Goal: Navigation & Orientation: Find specific page/section

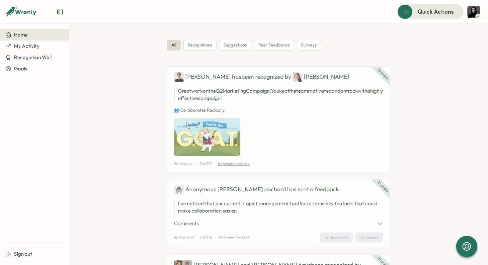
click at [38, 8] on div at bounding box center [34, 14] width 69 height 19
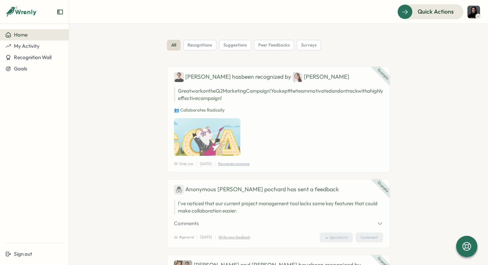
click at [57, 11] on icon "Expand sidebar" at bounding box center [60, 12] width 7 height 7
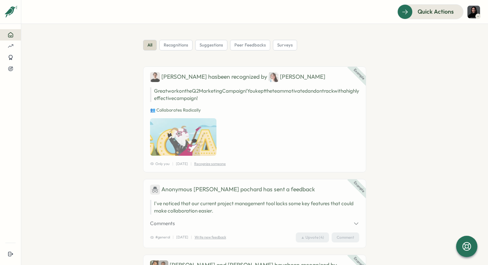
click at [6, 4] on aside at bounding box center [10, 132] width 21 height 265
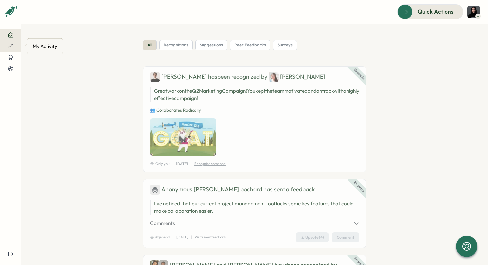
click at [9, 44] on icon at bounding box center [11, 46] width 6 height 6
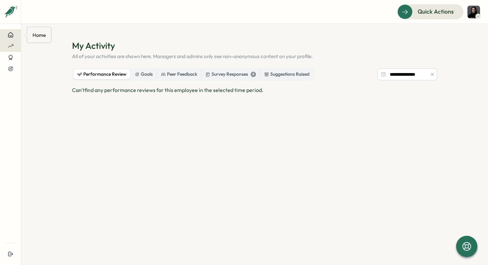
click at [10, 35] on icon at bounding box center [11, 35] width 6 height 6
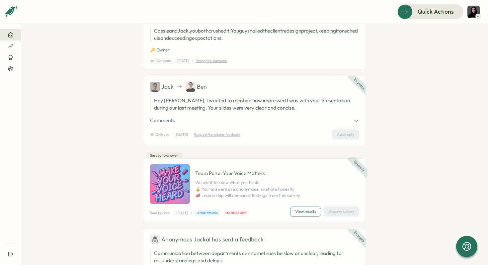
scroll to position [428, 0]
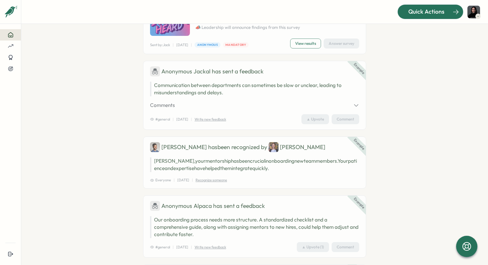
click at [423, 15] on span "Quick Actions" at bounding box center [426, 11] width 36 height 9
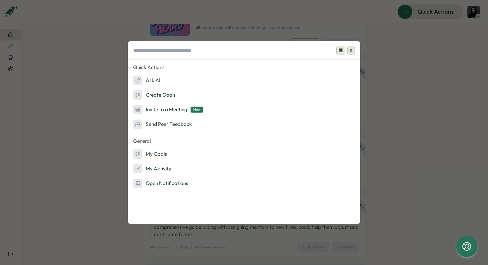
click at [374, 47] on div "⌘ K Quick Actions Ask AI Create Goals Invite to a Meeting New Send Peer Feedbac…" at bounding box center [244, 132] width 488 height 265
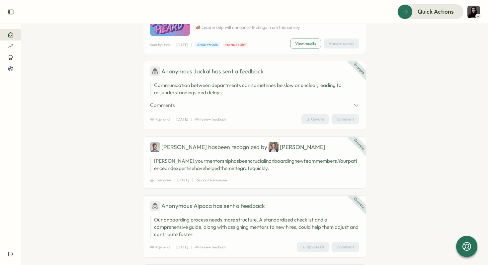
click at [11, 12] on icon "Expand sidebar" at bounding box center [10, 12] width 7 height 7
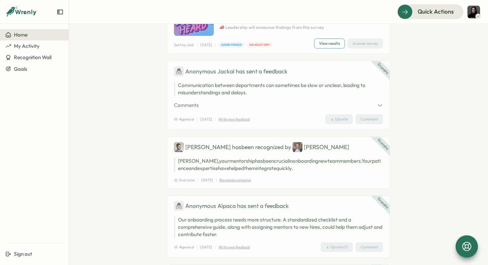
click at [467, 249] on icon at bounding box center [466, 246] width 11 height 11
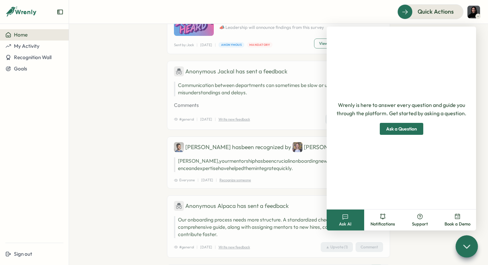
click at [371, 18] on div "Quick Actions" at bounding box center [278, 11] width 403 height 15
click at [466, 248] on icon at bounding box center [467, 246] width 10 height 10
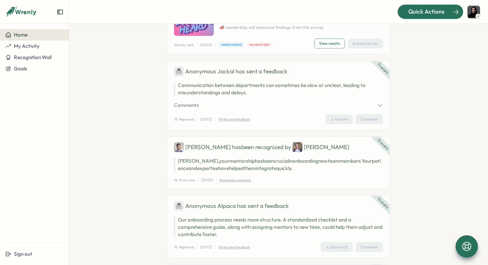
click at [412, 15] on span "Quick Actions" at bounding box center [426, 11] width 36 height 9
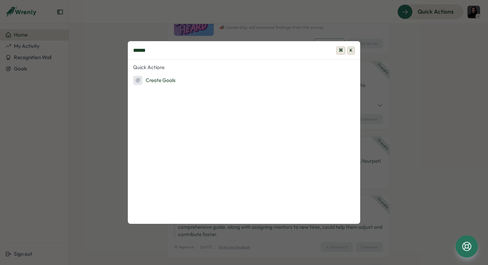
type input "******"
click at [352, 50] on span "K" at bounding box center [351, 50] width 8 height 8
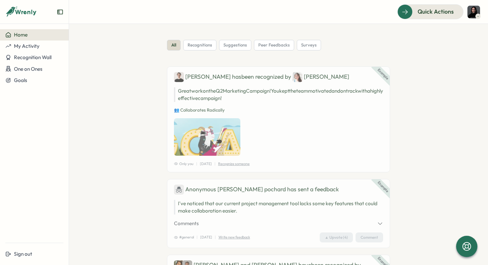
click at [477, 13] on img at bounding box center [473, 12] width 13 height 13
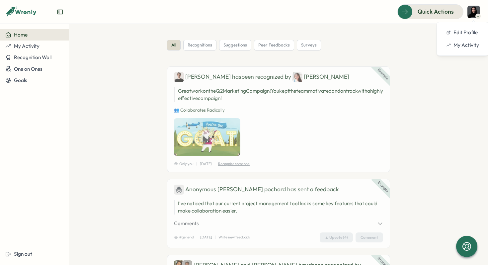
click at [477, 13] on img at bounding box center [473, 12] width 13 height 13
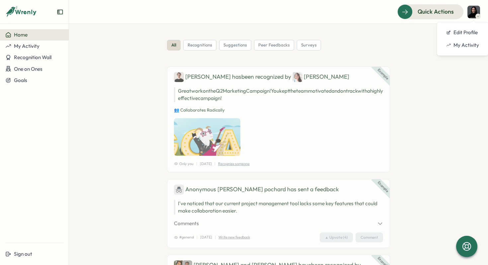
click at [71, 106] on section "all recognitions suggestions peer feedbacks surveys Example Ben has been recogn…" at bounding box center [278, 144] width 419 height 241
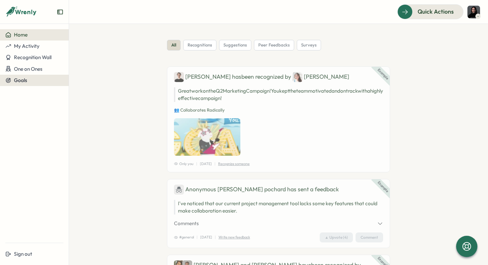
click at [34, 82] on div "Goals" at bounding box center [34, 80] width 58 height 6
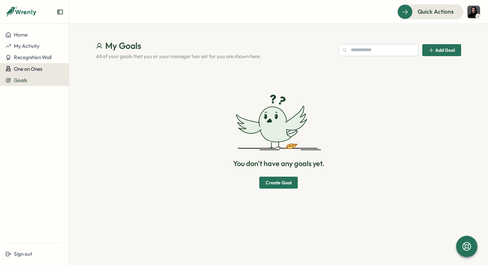
click at [39, 69] on span "One on Ones" at bounding box center [28, 69] width 29 height 6
click at [41, 56] on span "Recognition Wall" at bounding box center [33, 57] width 38 height 6
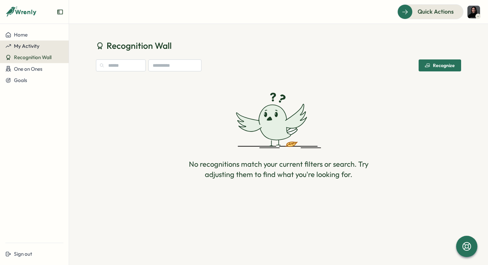
click at [41, 45] on div "My Activity" at bounding box center [34, 46] width 58 height 6
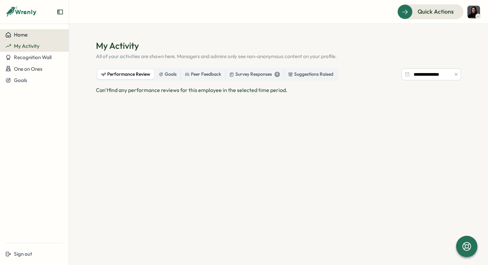
click at [40, 36] on div "Home" at bounding box center [34, 35] width 58 height 6
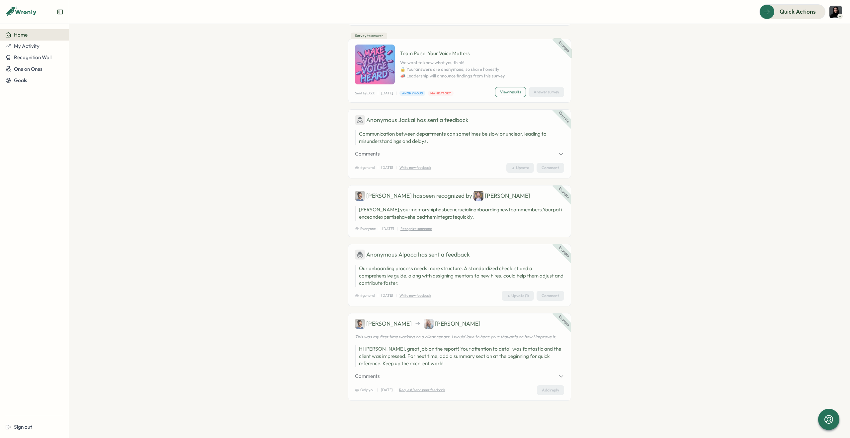
scroll to position [368, 0]
